Goal: Task Accomplishment & Management: Use online tool/utility

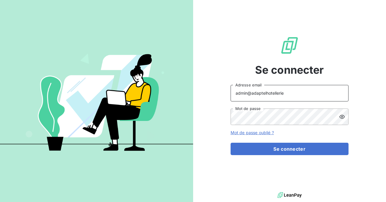
click at [286, 99] on input "admin@adaptelhotellerie" at bounding box center [289, 93] width 118 height 16
type input "admin@adaptelparis"
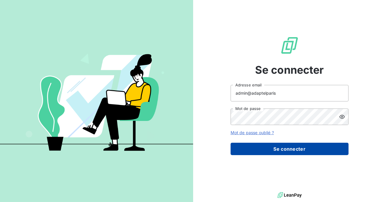
click at [278, 147] on button "Se connecter" at bounding box center [289, 149] width 118 height 12
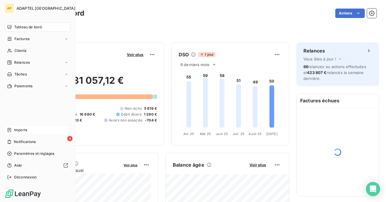
click at [21, 128] on span "Imports" at bounding box center [20, 129] width 13 height 5
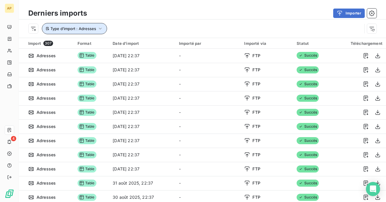
click at [82, 27] on span "Type d’import : Adresses" at bounding box center [73, 28] width 46 height 5
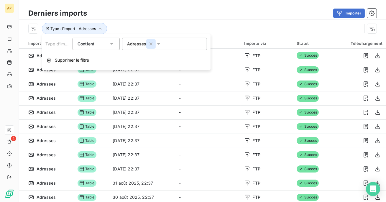
click at [150, 43] on icon "button" at bounding box center [151, 44] width 6 height 6
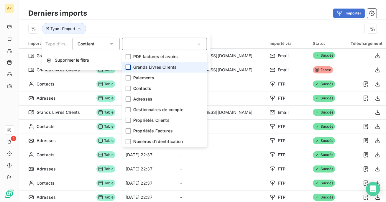
click at [128, 67] on div at bounding box center [127, 67] width 5 height 5
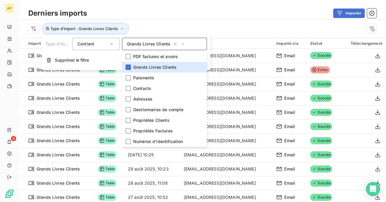
click at [154, 16] on div "Importer" at bounding box center [235, 13] width 282 height 9
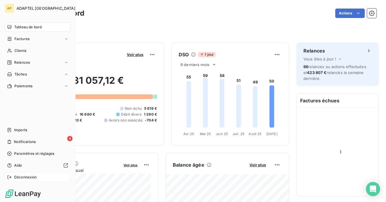
click at [27, 179] on span "Déconnexion" at bounding box center [25, 176] width 23 height 5
